Goal: Navigation & Orientation: Find specific page/section

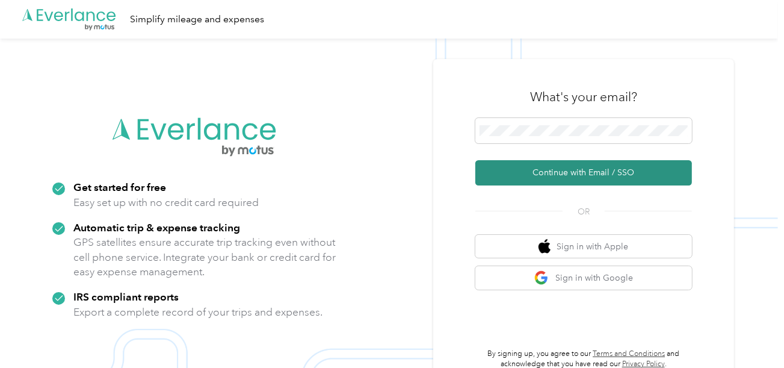
click at [512, 173] on button "Continue with Email / SSO" at bounding box center [583, 172] width 217 height 25
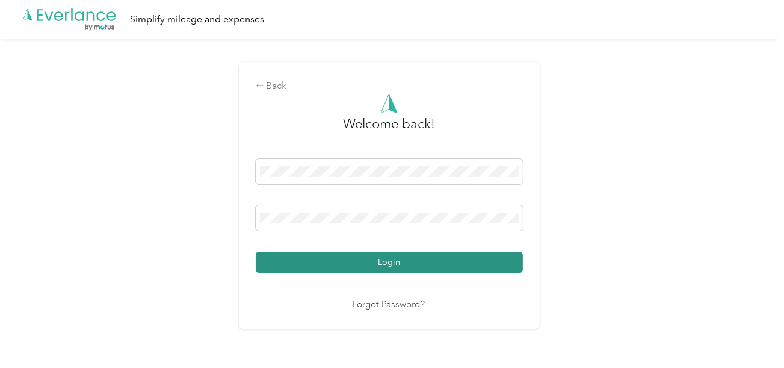
drag, startPoint x: 357, startPoint y: 259, endPoint x: 519, endPoint y: 238, distance: 163.2
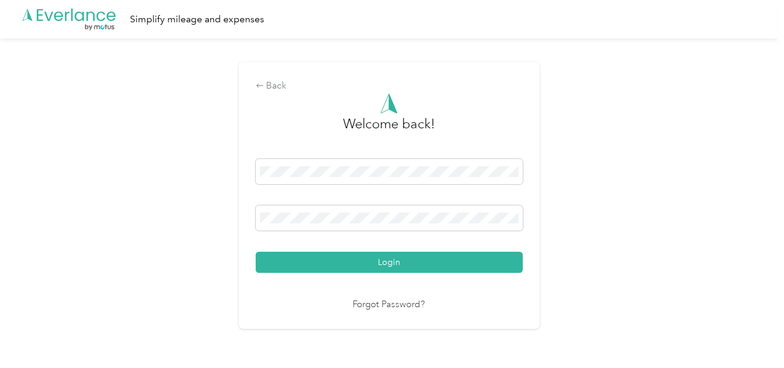
click at [358, 259] on button "Login" at bounding box center [389, 261] width 267 height 21
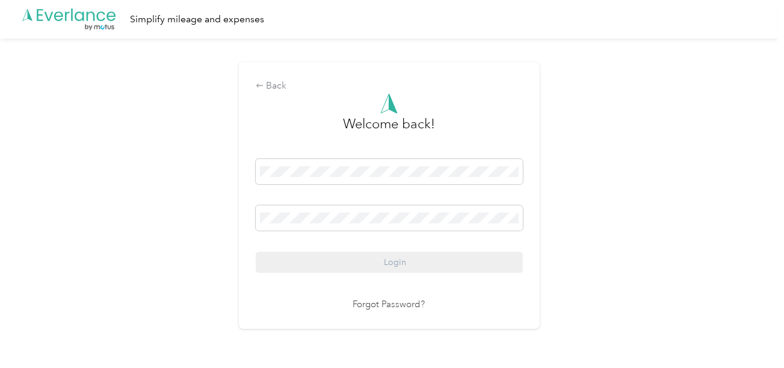
drag, startPoint x: 582, startPoint y: 226, endPoint x: 617, endPoint y: 231, distance: 35.9
click at [592, 230] on div "Back Welcome back! Login Forgot Password?" at bounding box center [389, 200] width 778 height 324
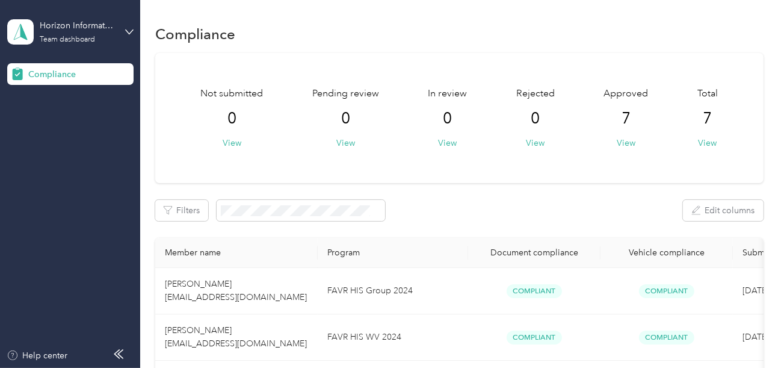
click at [557, 198] on div "Not submitted 0 View Pending review 0 View In review 0 View Rejected 0 View App…" at bounding box center [459, 342] width 608 height 578
drag, startPoint x: 80, startPoint y: 23, endPoint x: 94, endPoint y: 41, distance: 22.7
click at [82, 25] on div "Horizon Information Services" at bounding box center [77, 25] width 75 height 13
drag, startPoint x: 51, startPoint y: 121, endPoint x: 52, endPoint y: 3, distance: 118.5
click at [51, 111] on div "Team dashboard Log out" at bounding box center [134, 112] width 236 height 49
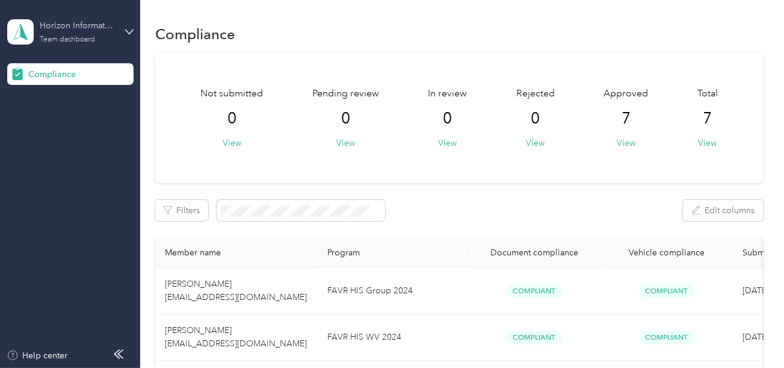
click at [117, 28] on div "Horizon Information Services Team dashboard" at bounding box center [70, 32] width 126 height 42
click at [57, 120] on div "Log out" at bounding box center [134, 125] width 236 height 21
